Goal: Information Seeking & Learning: Learn about a topic

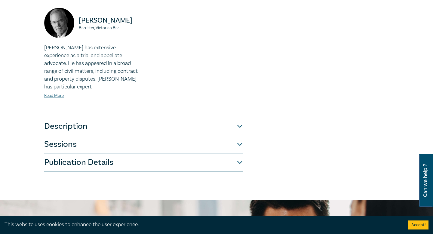
scroll to position [315, 0]
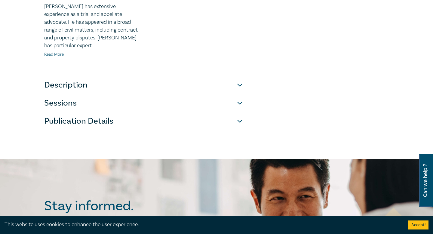
click at [149, 107] on button "Sessions" at bounding box center [143, 103] width 199 height 18
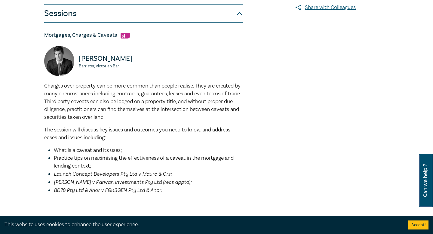
scroll to position [34, 0]
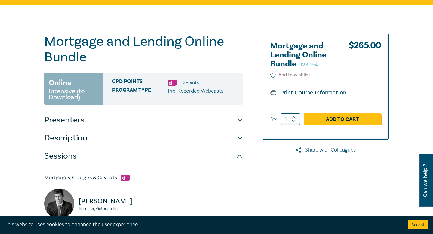
click at [150, 133] on button "Description" at bounding box center [143, 138] width 199 height 18
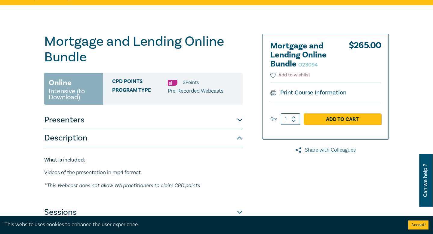
click at [153, 126] on button "Presenters" at bounding box center [143, 120] width 199 height 18
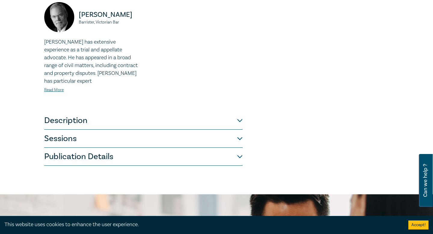
scroll to position [325, 0]
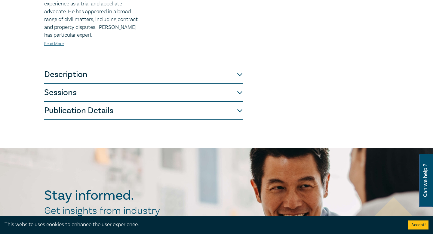
click at [164, 98] on button "Sessions" at bounding box center [143, 93] width 199 height 18
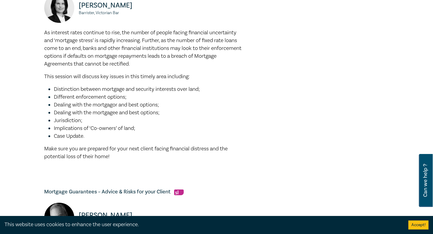
scroll to position [646, 0]
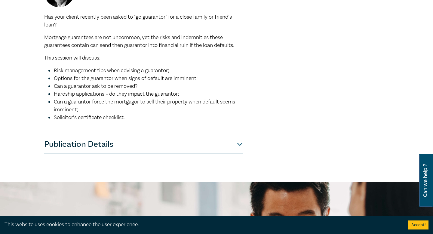
click at [230, 143] on button "Publication Details" at bounding box center [143, 144] width 199 height 18
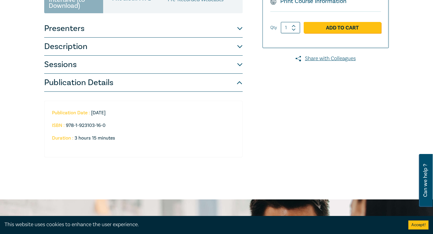
scroll to position [92, 0]
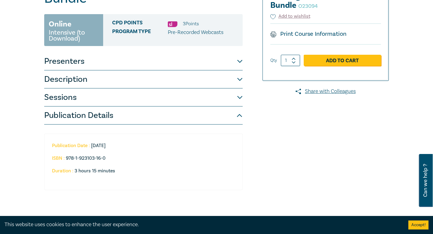
click at [239, 112] on button "Publication Details" at bounding box center [143, 116] width 199 height 18
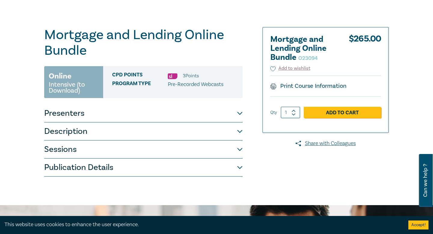
scroll to position [0, 0]
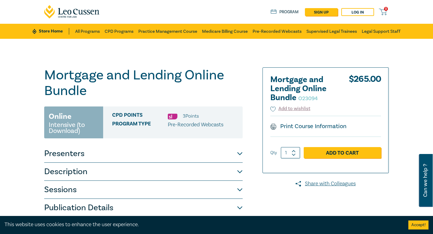
click at [240, 156] on button "Presenters" at bounding box center [143, 154] width 199 height 18
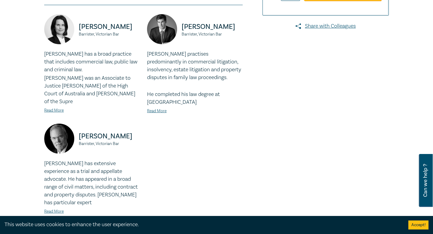
scroll to position [229, 0]
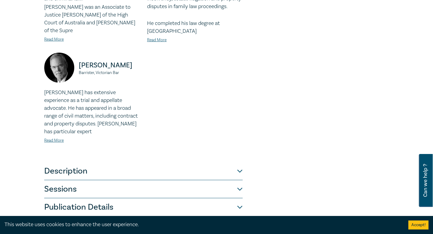
click at [239, 171] on button "Description" at bounding box center [143, 171] width 199 height 18
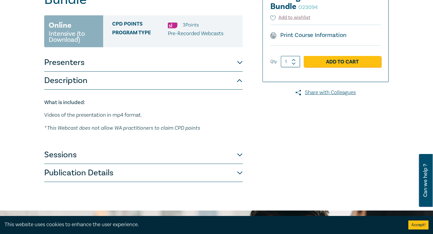
scroll to position [128, 0]
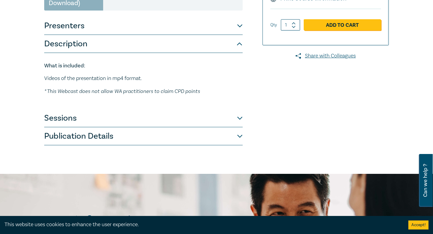
click at [238, 117] on button "Sessions" at bounding box center [143, 118] width 199 height 18
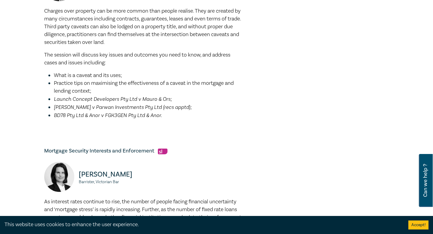
scroll to position [0, 0]
